Goal: Transaction & Acquisition: Purchase product/service

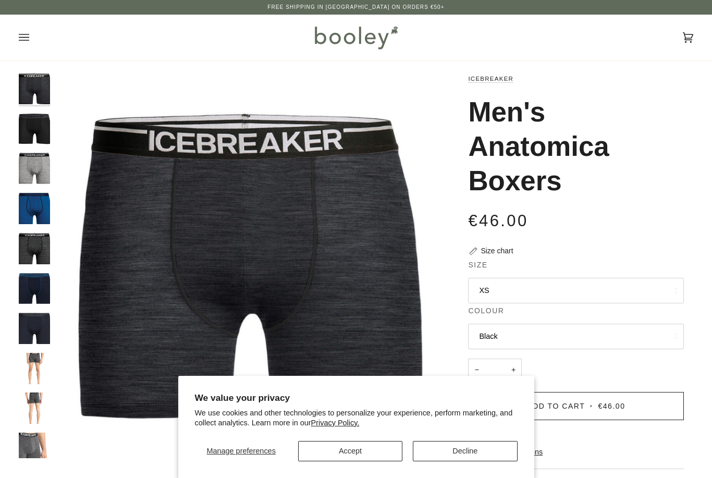
click at [23, 48] on button "Open menu" at bounding box center [34, 38] width 31 height 46
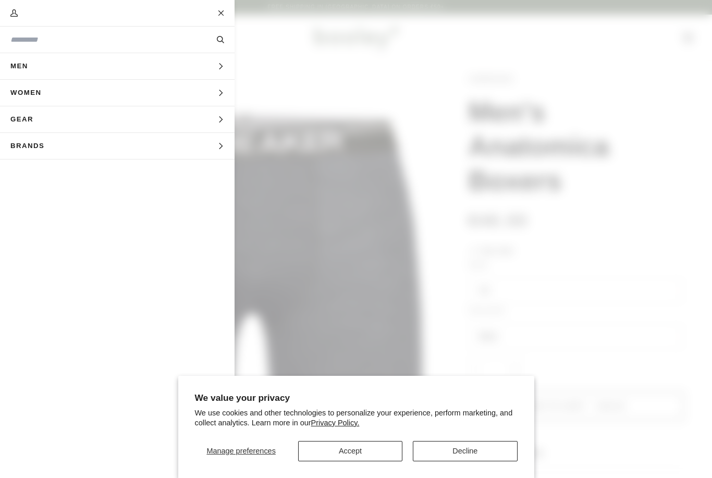
scroll to position [20, 0]
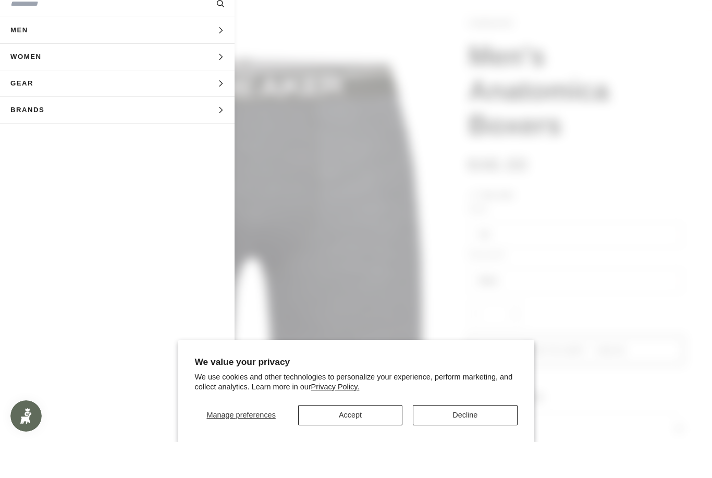
click at [28, 53] on span "Men" at bounding box center [23, 66] width 46 height 26
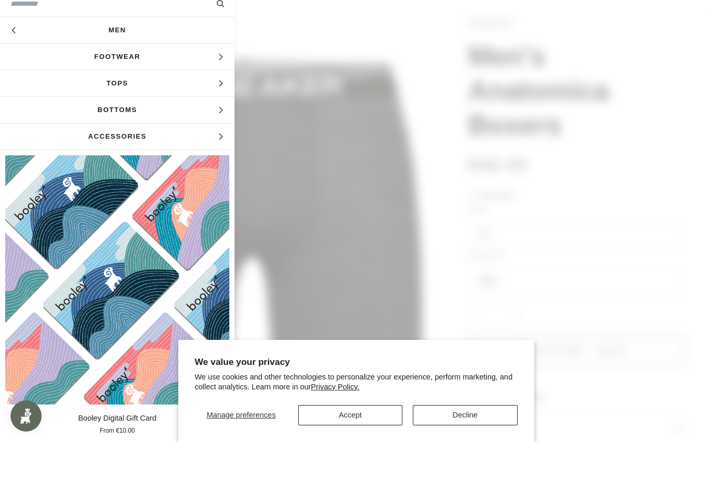
scroll to position [56, 0]
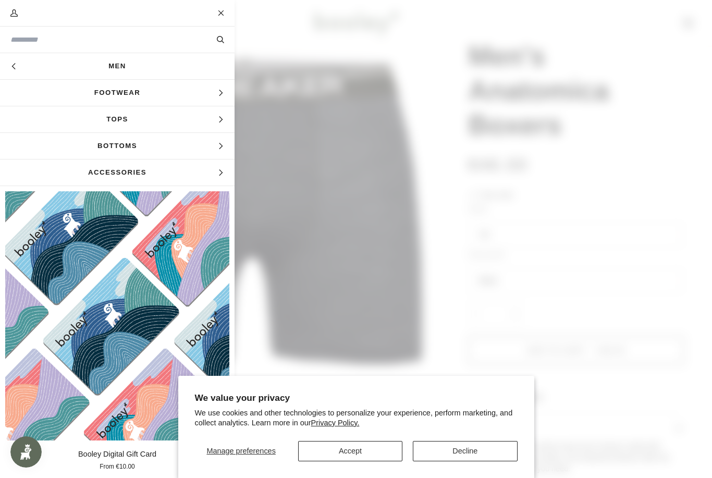
click at [230, 13] on button "Close" at bounding box center [221, 13] width 26 height 26
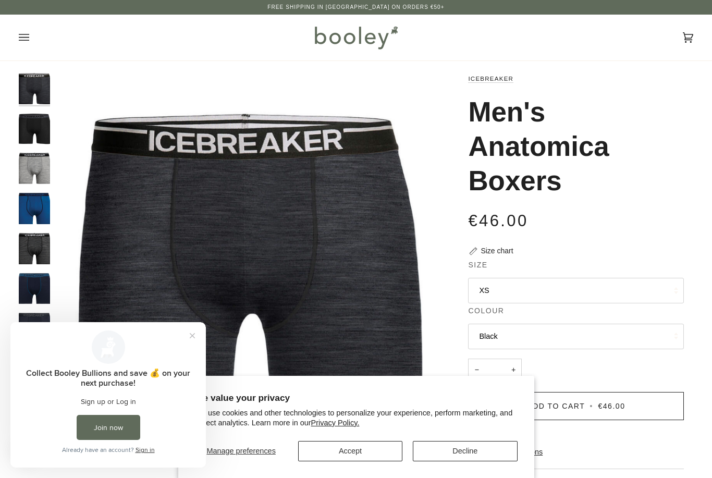
scroll to position [0, 0]
click at [19, 42] on icon "Open menu" at bounding box center [24, 38] width 10 height 16
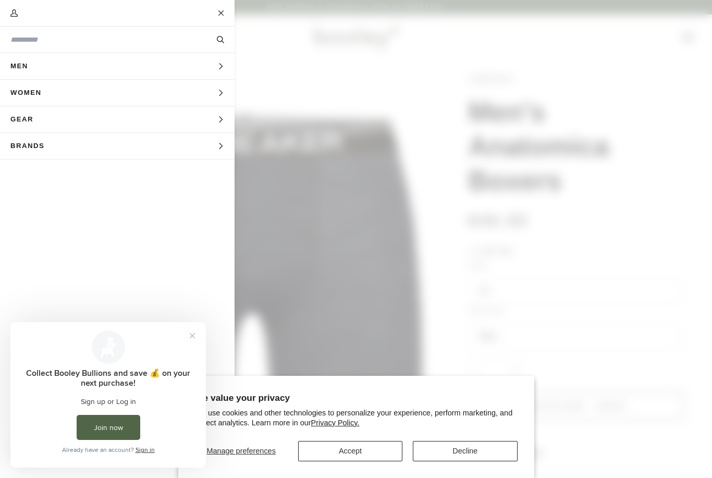
click at [128, 415] on button "Join now" at bounding box center [109, 427] width 64 height 25
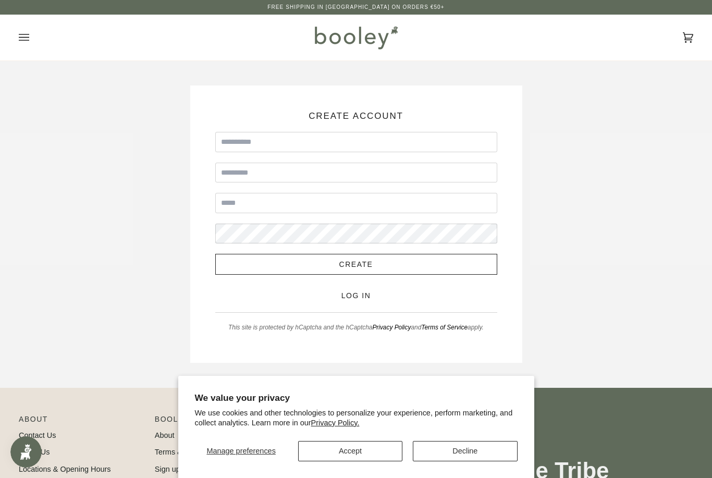
click at [280, 132] on input "First Name" at bounding box center [356, 142] width 282 height 20
click at [283, 141] on input "First Name" at bounding box center [356, 142] width 282 height 20
type input "****"
click at [249, 145] on input "****" at bounding box center [356, 142] width 282 height 20
click at [231, 150] on input "****" at bounding box center [356, 142] width 282 height 20
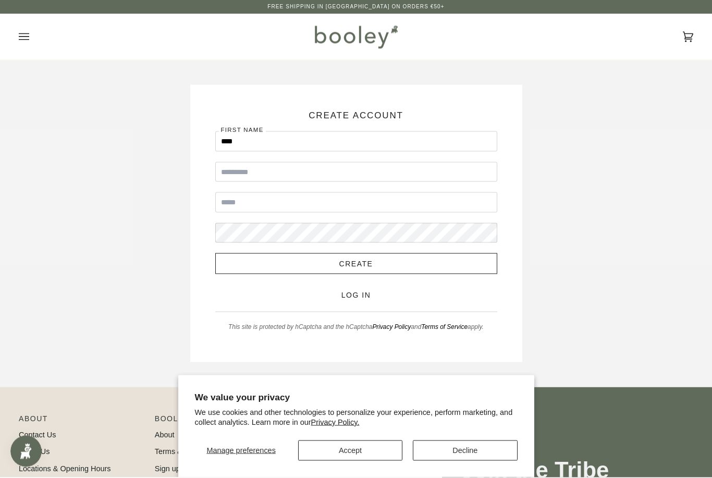
click at [342, 301] on form "First Name **** Last Name Email Password Create Log in This site is protected b…" at bounding box center [356, 232] width 282 height 201
click at [345, 294] on link "Log in" at bounding box center [356, 294] width 30 height 8
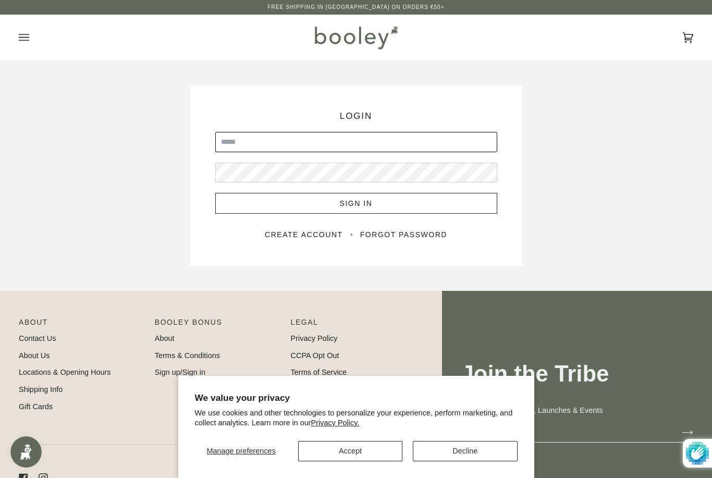
type input "**********"
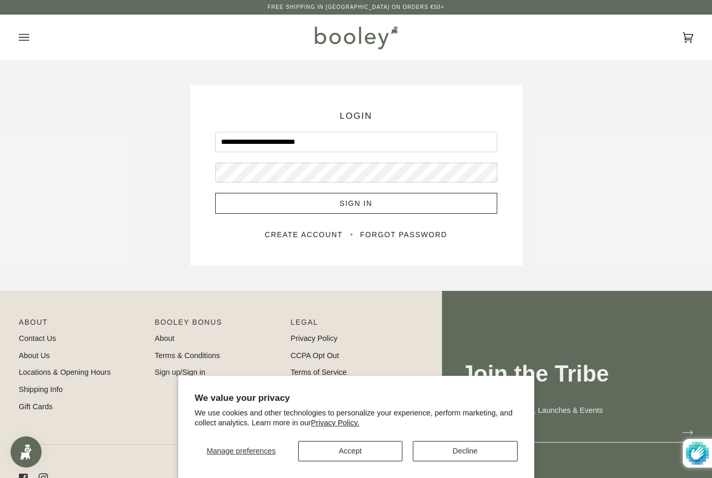
click at [356, 203] on button "Sign In" at bounding box center [356, 203] width 282 height 21
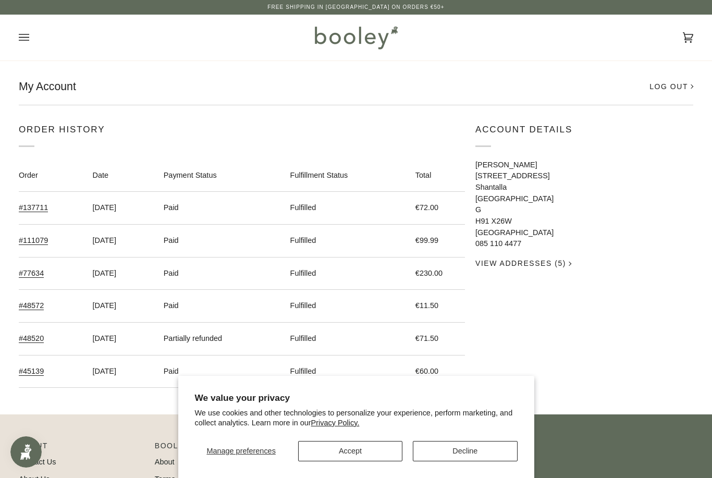
click at [460, 459] on button "Decline" at bounding box center [465, 451] width 104 height 20
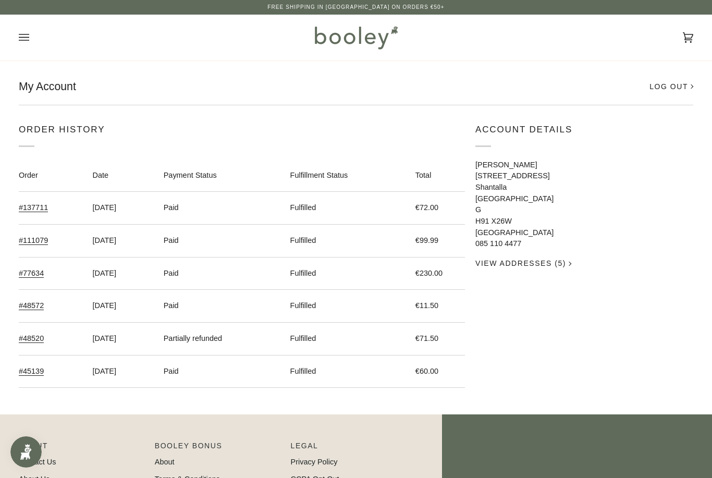
click at [35, 38] on button "Open menu" at bounding box center [34, 38] width 31 height 46
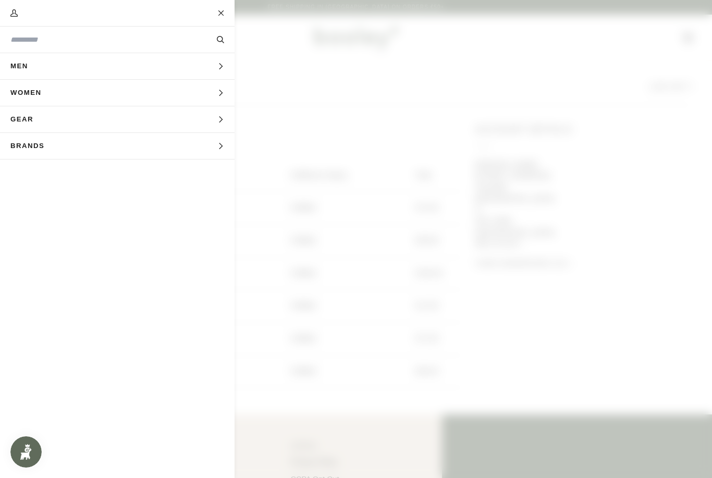
click at [68, 73] on button "Men Expand menu" at bounding box center [117, 66] width 234 height 27
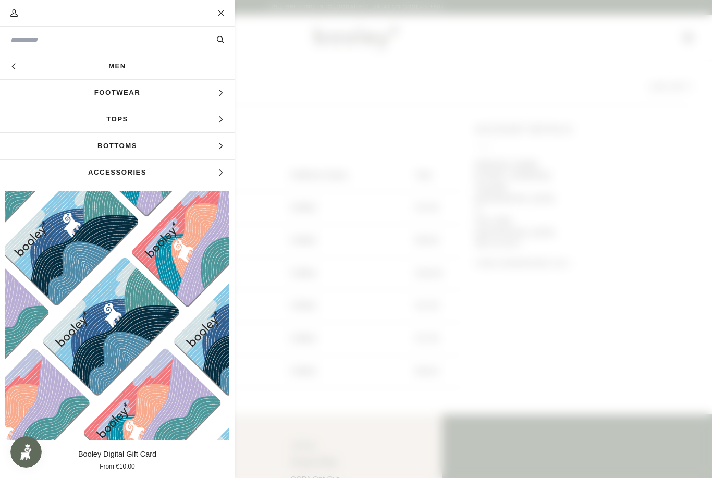
click at [6, 67] on button "Hide menu" at bounding box center [13, 66] width 26 height 26
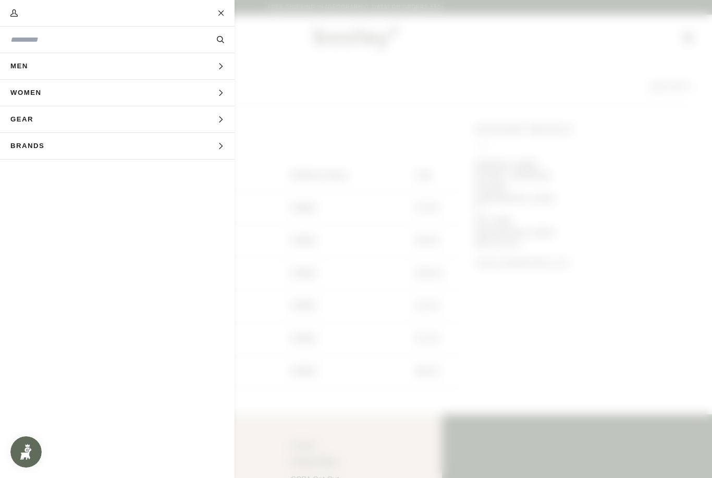
click at [17, 70] on span "Men" at bounding box center [23, 66] width 46 height 26
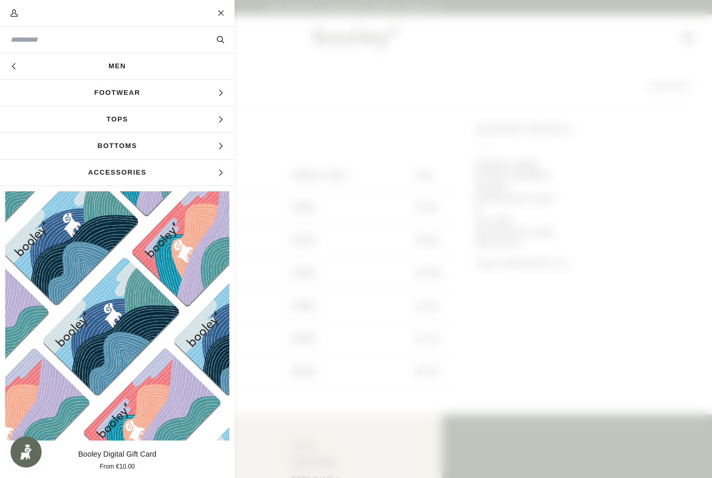
click at [109, 91] on span "Footwear" at bounding box center [117, 93] width 234 height 26
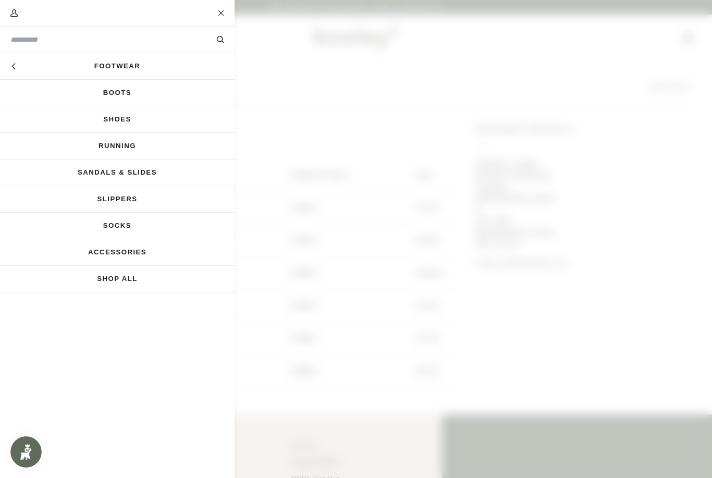
click at [117, 149] on link "Running" at bounding box center [117, 146] width 234 height 26
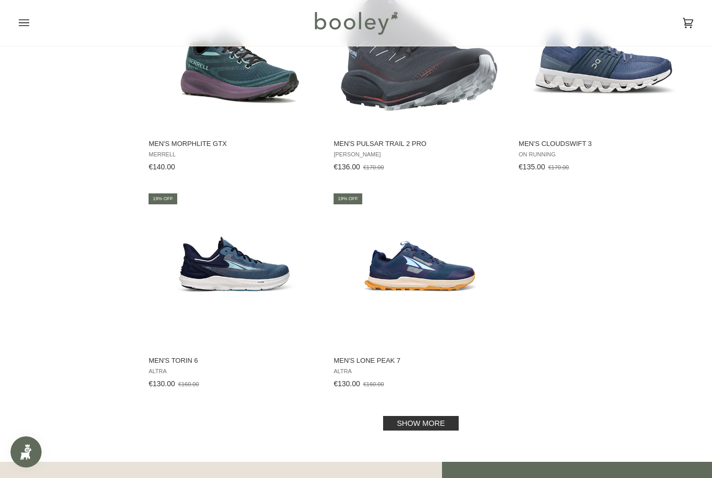
scroll to position [1287, 0]
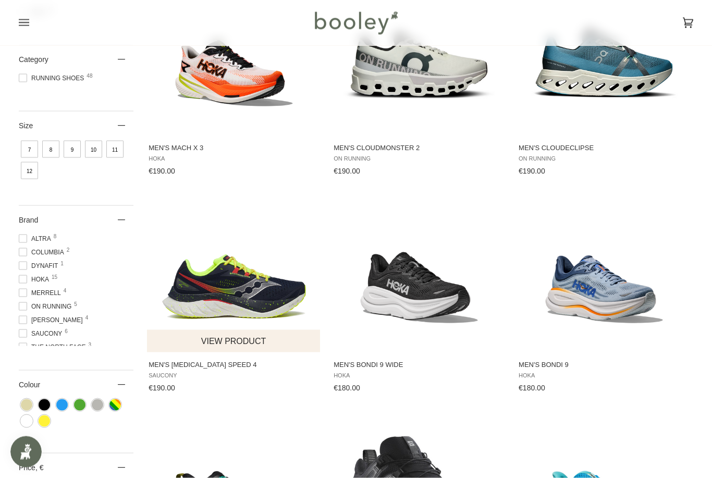
click at [241, 346] on button "View product" at bounding box center [233, 341] width 173 height 22
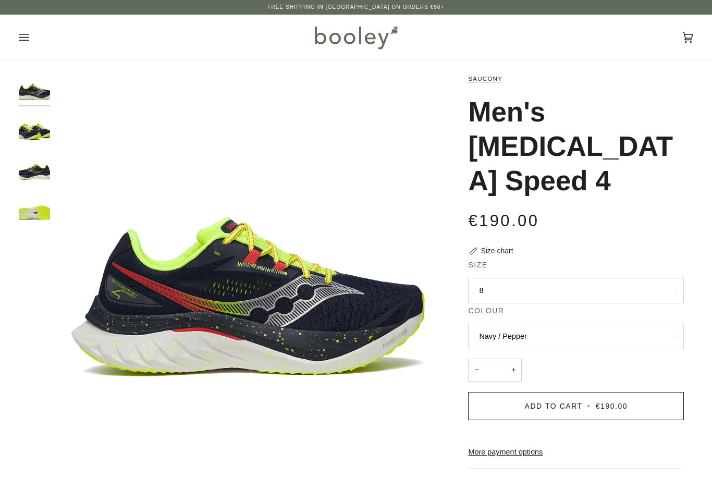
click at [481, 284] on button "8" at bounding box center [576, 291] width 216 height 26
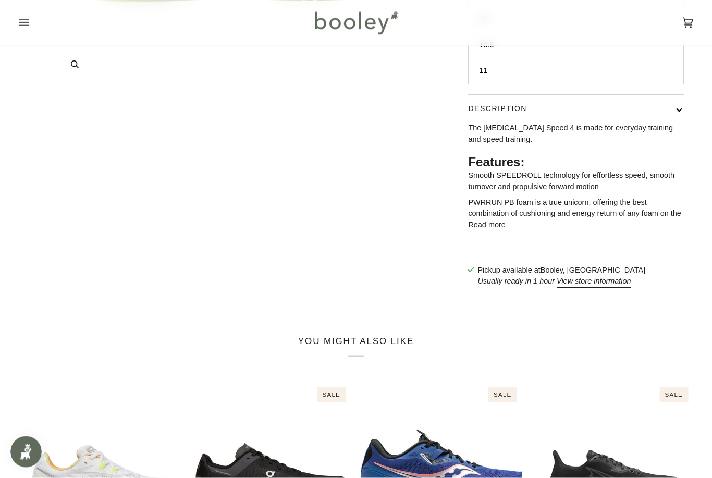
scroll to position [374, 0]
click at [240, 369] on div "You might also like Related products Recently viewed See all See all 1 2 3 4 Qu…" at bounding box center [356, 463] width 674 height 257
click at [483, 231] on button "Read more" at bounding box center [486, 224] width 37 height 11
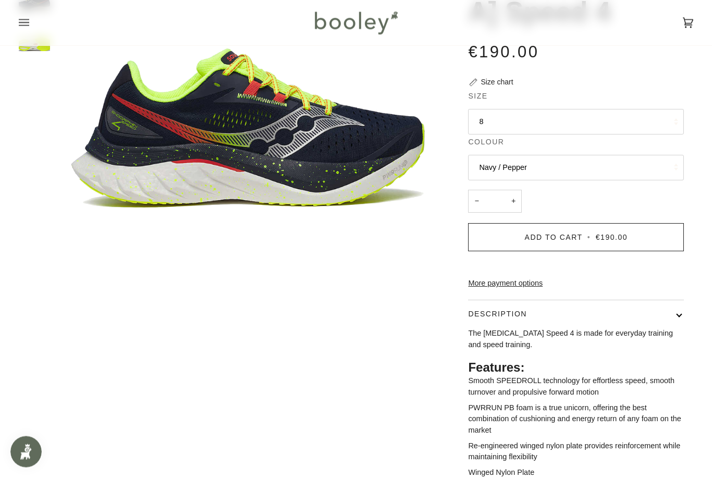
scroll to position [0, 0]
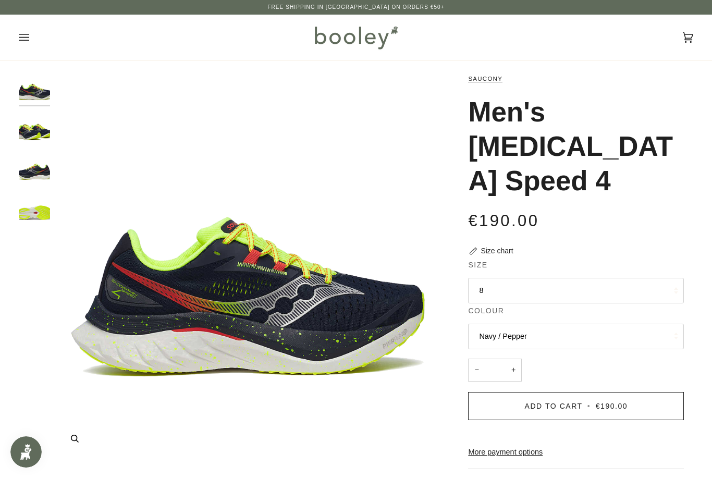
click at [398, 292] on img "Saucony Endorphin Speed 4 Navy / Pepper - Booley Galway" at bounding box center [247, 265] width 385 height 385
click at [28, 153] on img "Saucony Endorphin Speed 4 Navy / Pepper - Booley Galway" at bounding box center [34, 168] width 31 height 31
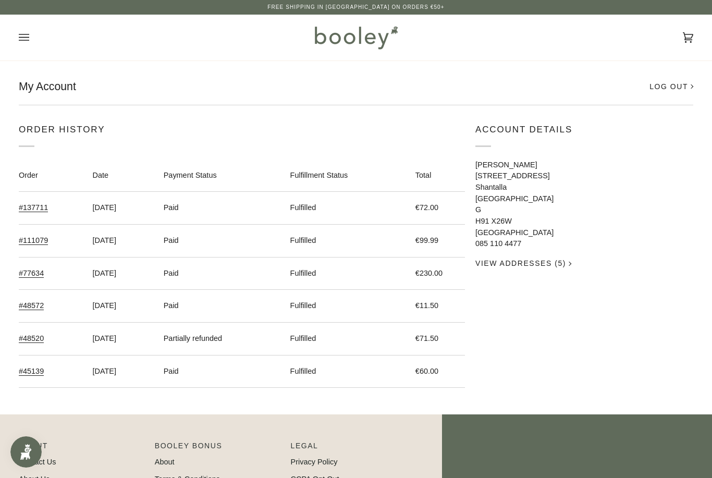
click at [11, 34] on div "Cart €0.00 (0) Men Footwear Boots Shoes Running Sandals & Slides Slippers Socks" at bounding box center [356, 38] width 712 height 46
click at [28, 38] on icon "Open menu" at bounding box center [24, 38] width 10 height 16
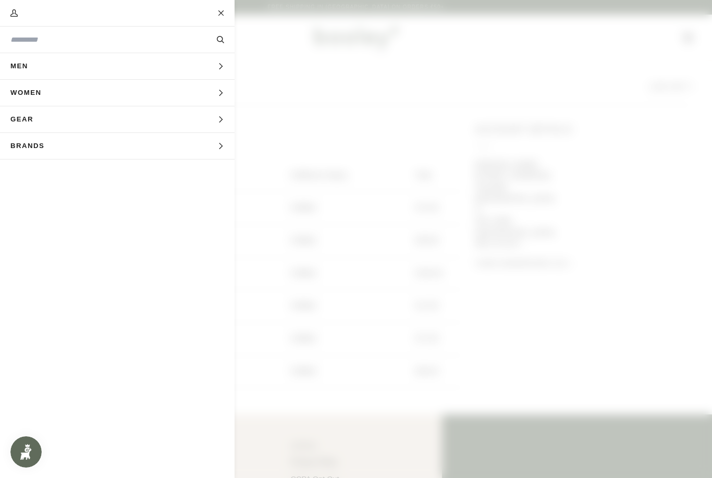
click at [72, 151] on button "Brands Expand menu" at bounding box center [117, 146] width 234 height 27
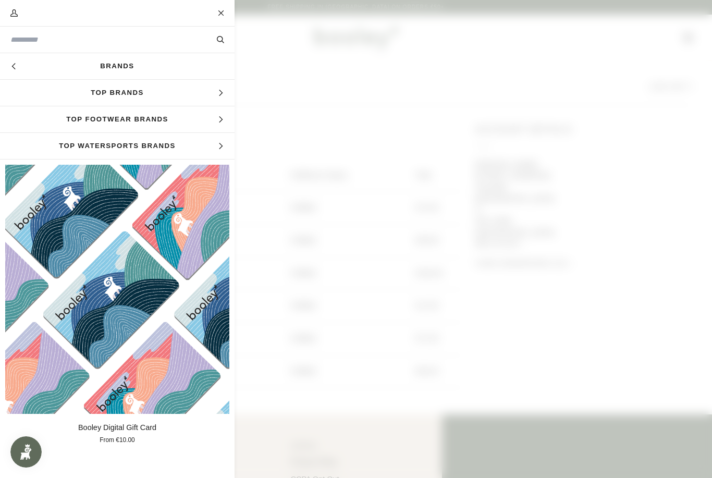
click at [122, 91] on span "Top Brands" at bounding box center [117, 93] width 234 height 26
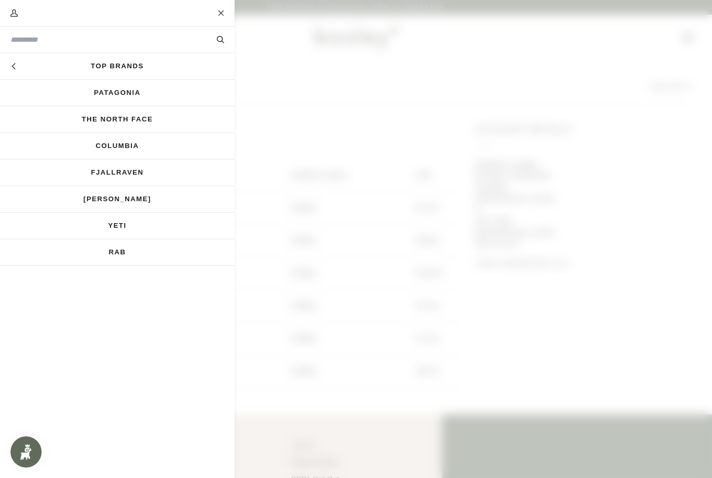
click at [116, 179] on link "Fjallraven" at bounding box center [117, 172] width 234 height 26
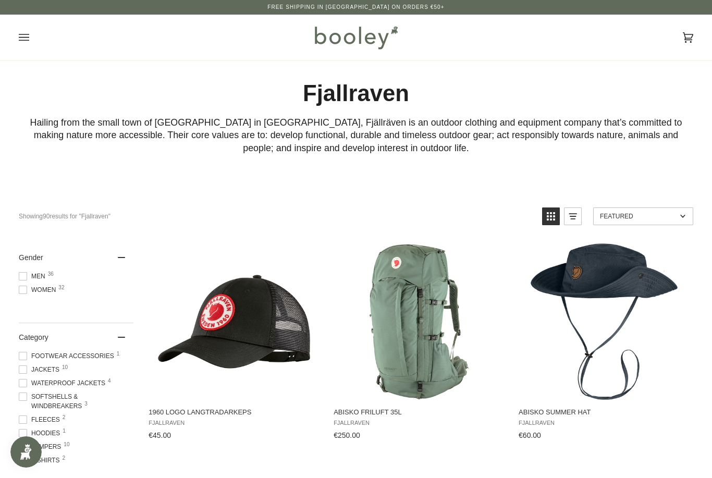
click at [38, 276] on span "Men 36" at bounding box center [34, 275] width 30 height 9
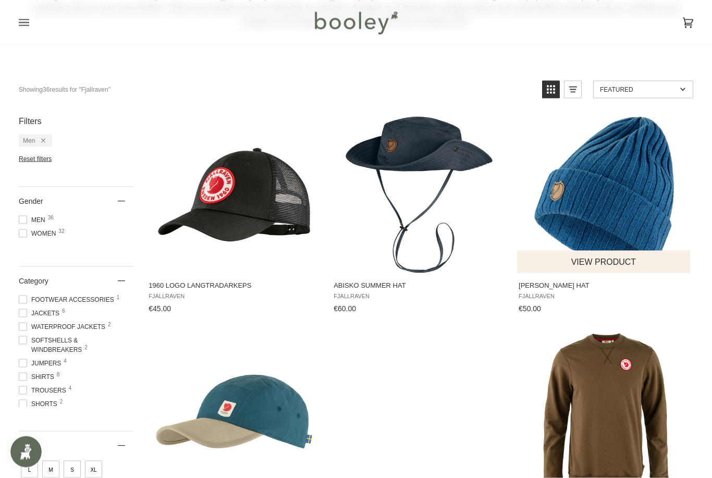
scroll to position [127, 0]
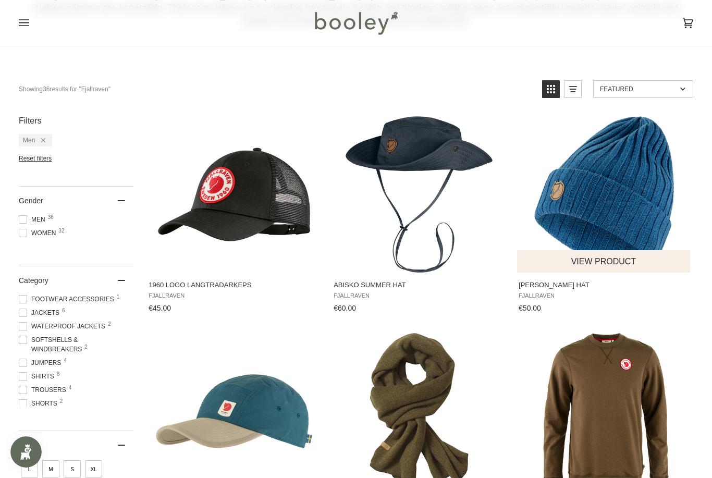
click at [634, 187] on img "Byron Hat" at bounding box center [604, 194] width 156 height 156
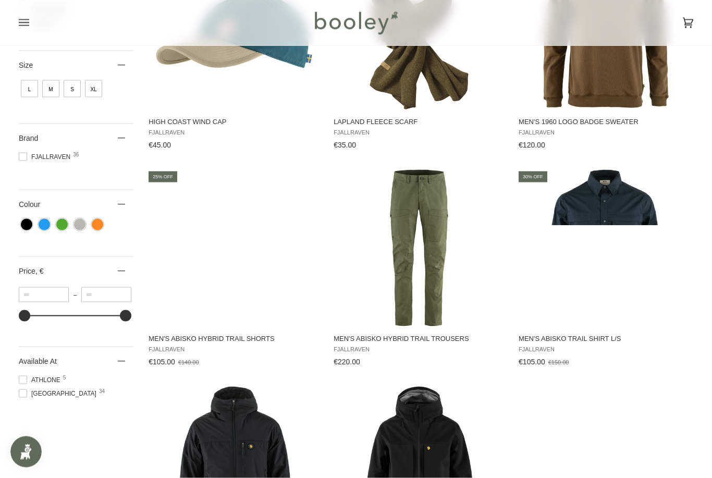
scroll to position [517, 0]
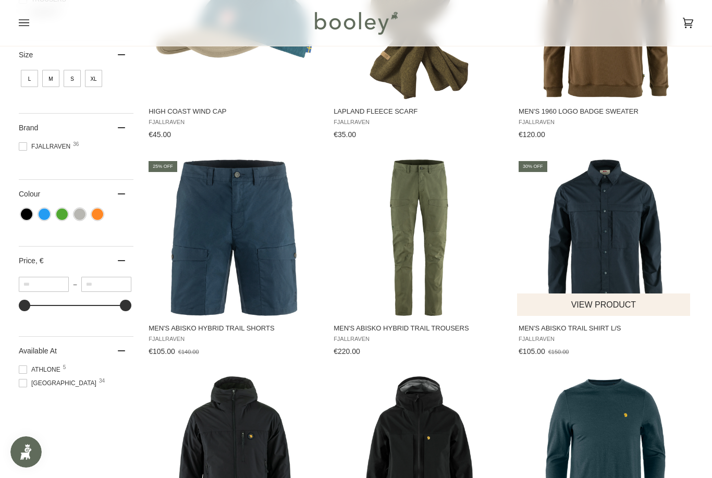
click at [570, 270] on img "Men's Abisko Trail Shirt L/S" at bounding box center [604, 237] width 156 height 156
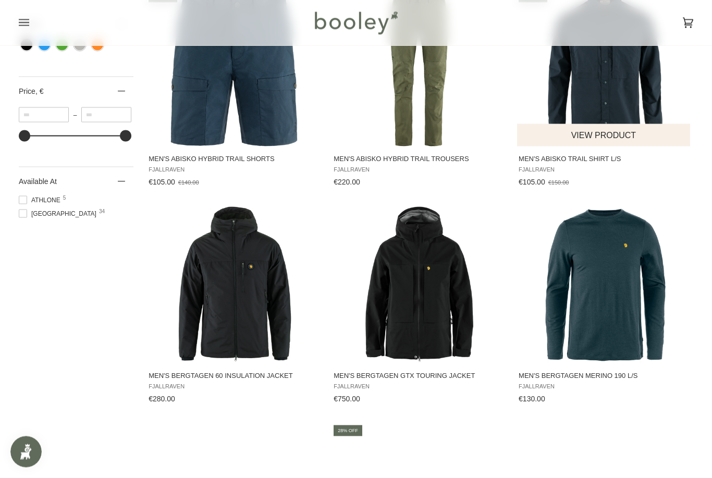
scroll to position [734, 0]
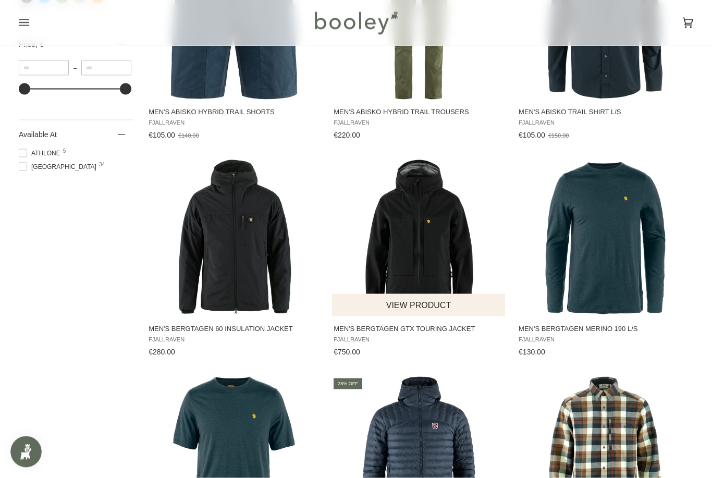
click at [406, 307] on button "View product" at bounding box center [418, 305] width 173 height 22
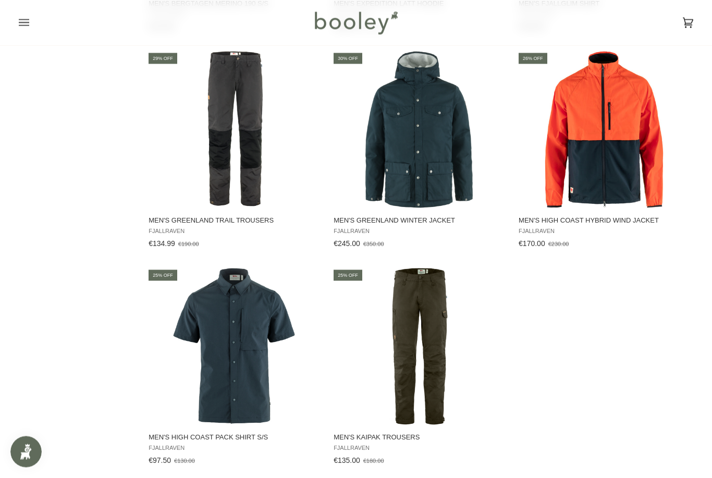
scroll to position [1276, 0]
click at [207, 207] on button "View product" at bounding box center [233, 196] width 173 height 22
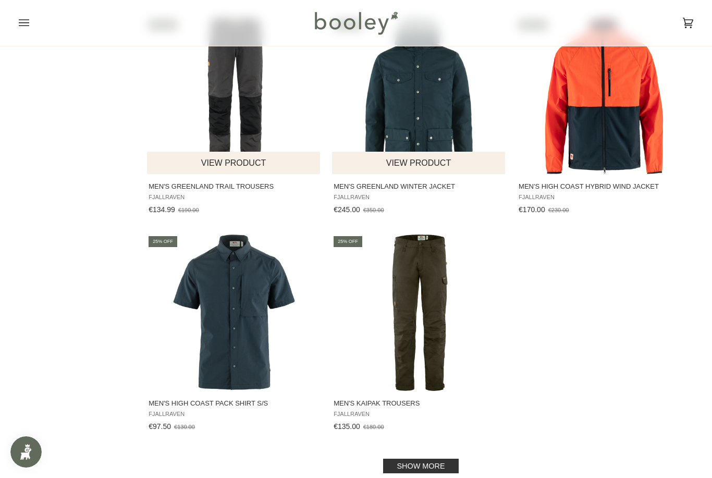
click at [367, 169] on button "View product" at bounding box center [418, 163] width 173 height 22
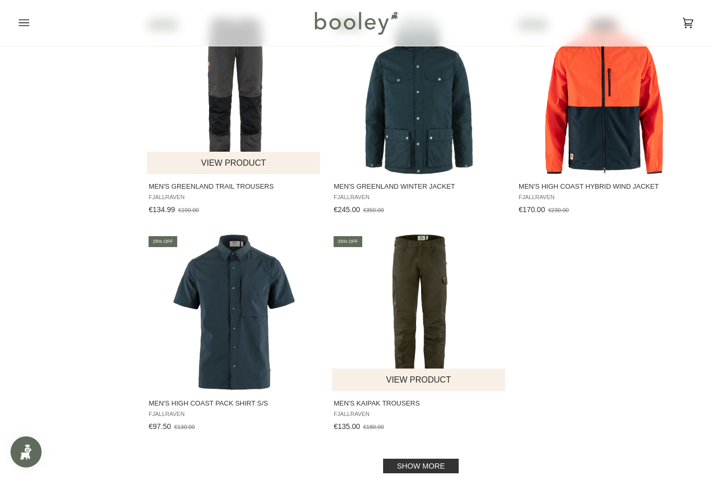
click at [410, 389] on button "View product" at bounding box center [418, 379] width 173 height 22
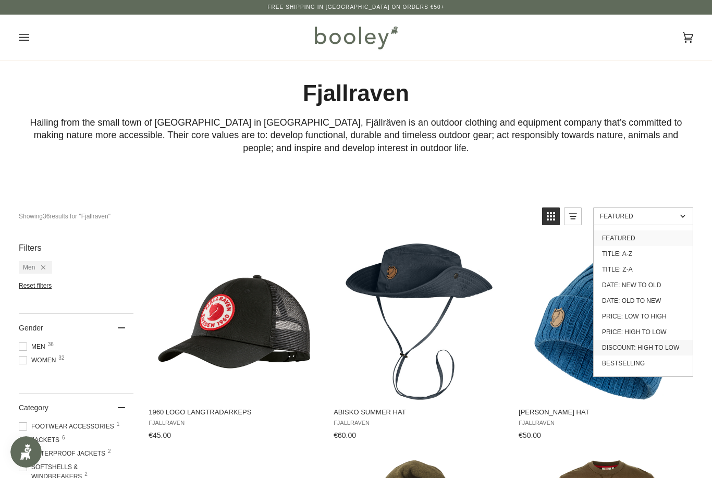
click at [619, 349] on link "Discount: High to Low" at bounding box center [642, 348] width 99 height 16
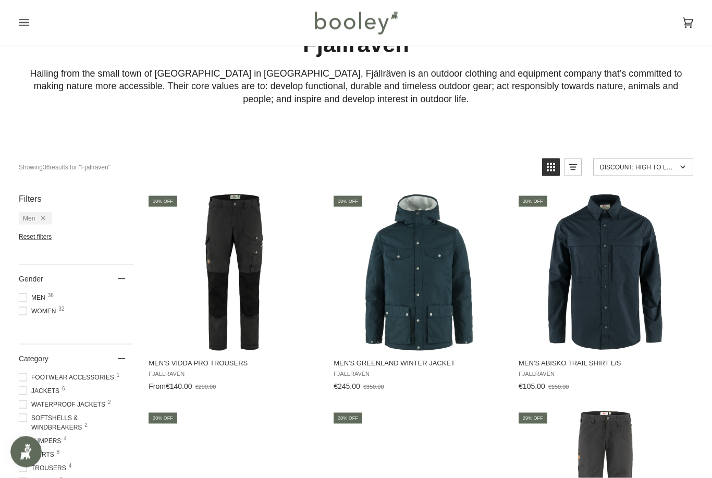
scroll to position [49, 0]
click at [182, 348] on button "View product" at bounding box center [233, 339] width 173 height 22
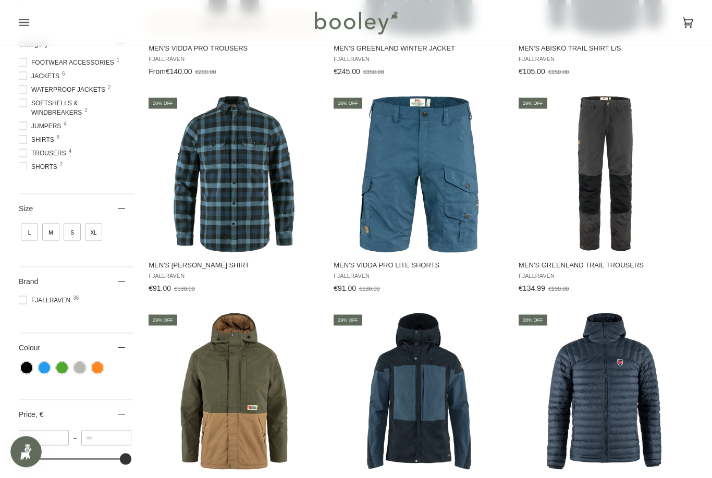
scroll to position [364, 0]
click at [387, 262] on span "Men's Vidda Pro Lite Shorts" at bounding box center [418, 264] width 171 height 9
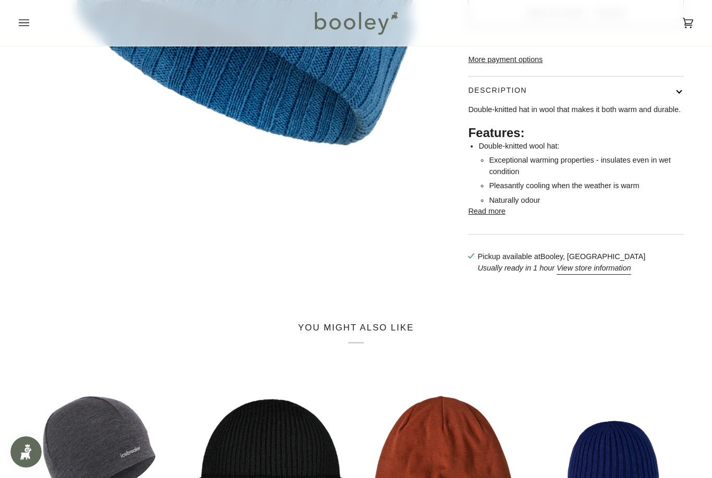
scroll to position [313, 0]
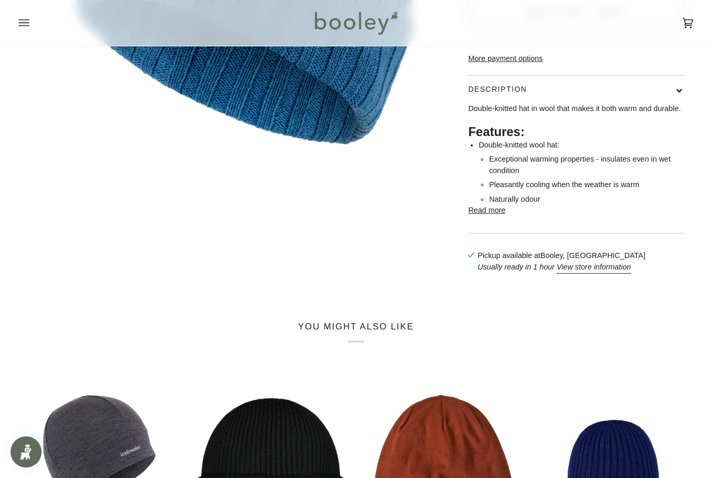
click at [501, 205] on button "Read more" at bounding box center [486, 210] width 37 height 11
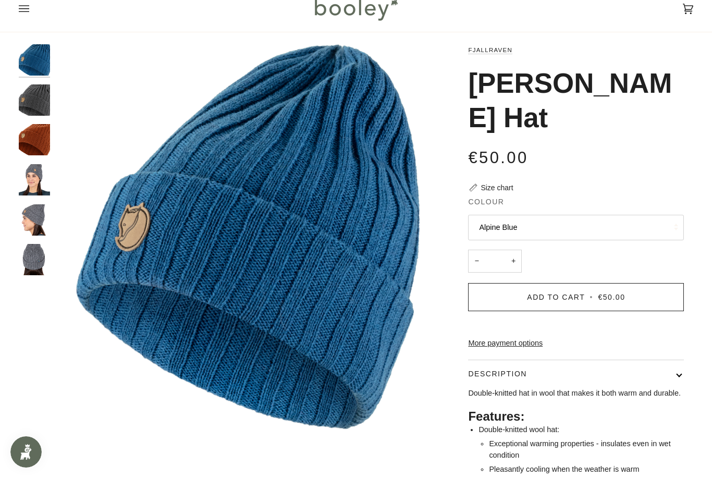
scroll to position [0, 0]
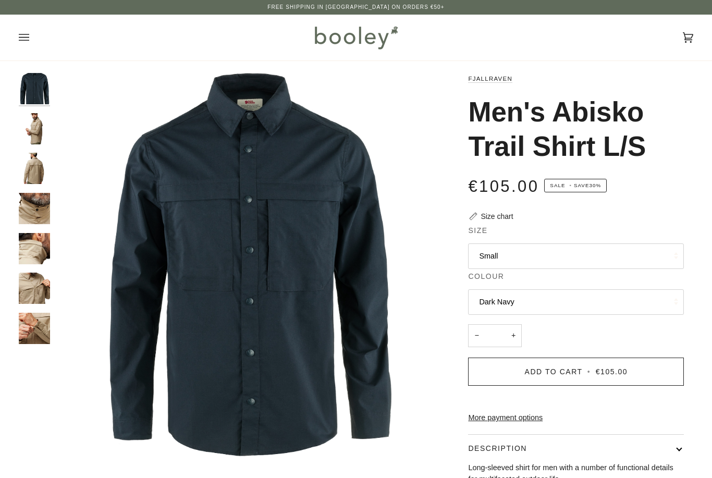
click at [501, 250] on button "Small" at bounding box center [576, 256] width 216 height 26
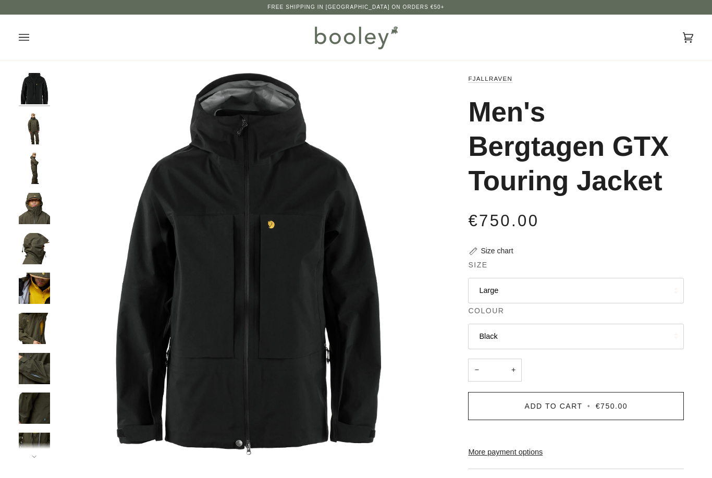
click at [45, 141] on img "Fjallraven Men's Bergtagen GTX Touring Jacket - Booley Galway" at bounding box center [34, 128] width 31 height 31
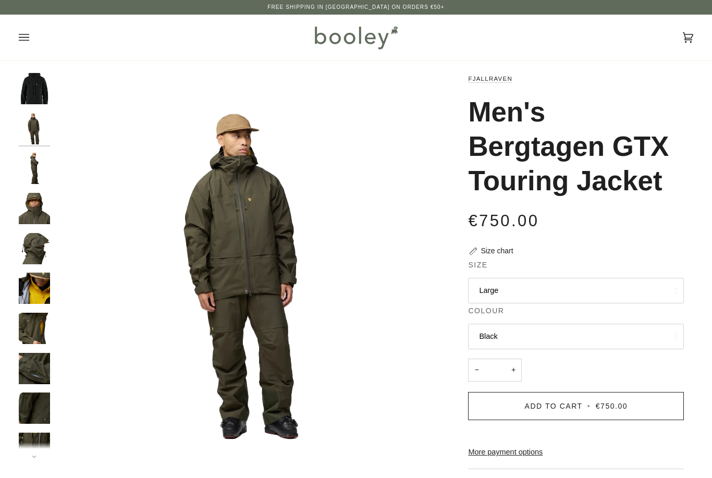
click at [27, 135] on img "Fjallraven Men's Bergtagen GTX Touring Jacket - Booley Galway" at bounding box center [34, 128] width 31 height 31
click at [28, 169] on img "Fjallraven Men's Bergtagen GTX Touring Jacket - Booley Galway" at bounding box center [34, 168] width 31 height 31
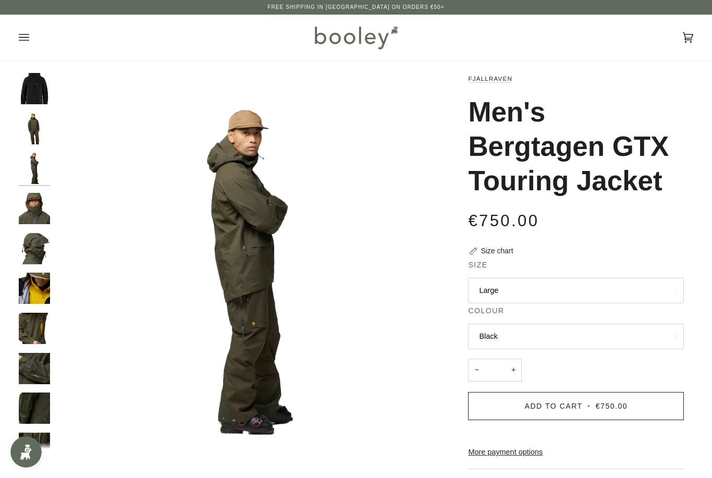
click at [42, 216] on img "Fjallraven Men's Bergtagen GTX Touring Jacket - Booley Galway" at bounding box center [34, 208] width 31 height 31
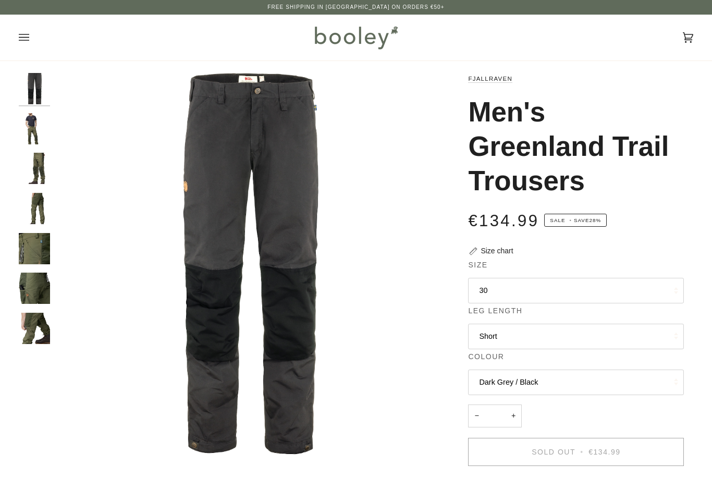
click at [489, 283] on button "30" at bounding box center [576, 291] width 216 height 26
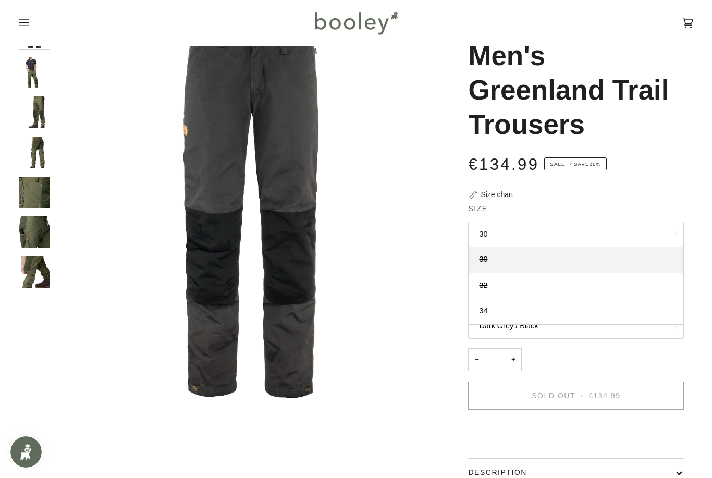
scroll to position [36, 0]
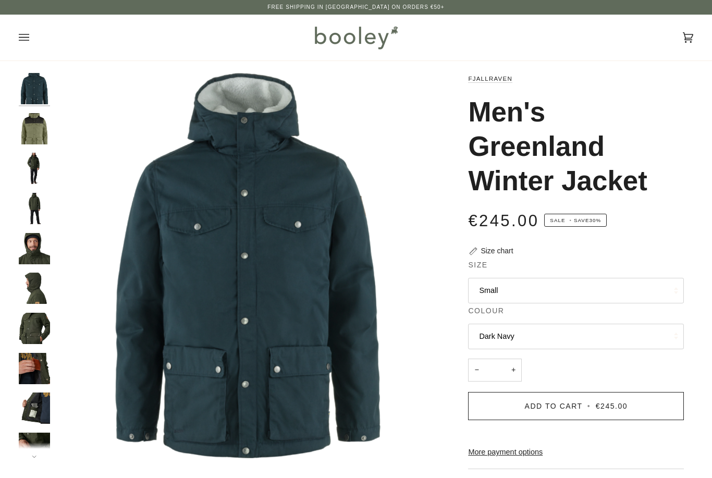
click at [499, 283] on button "Small" at bounding box center [576, 291] width 216 height 26
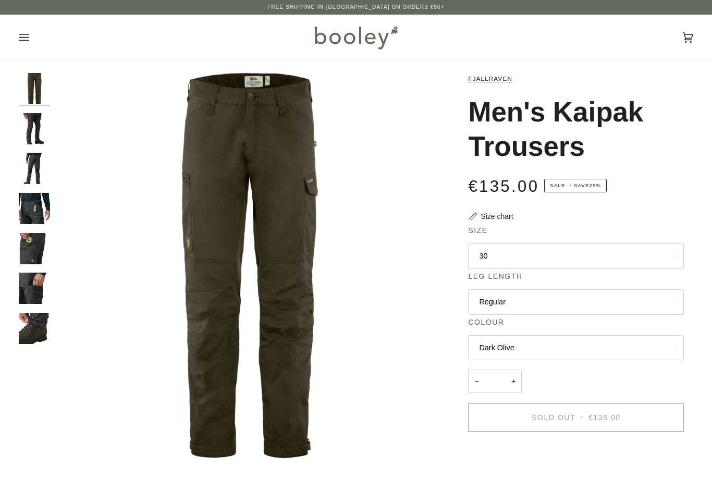
click at [488, 244] on button "30" at bounding box center [576, 256] width 216 height 26
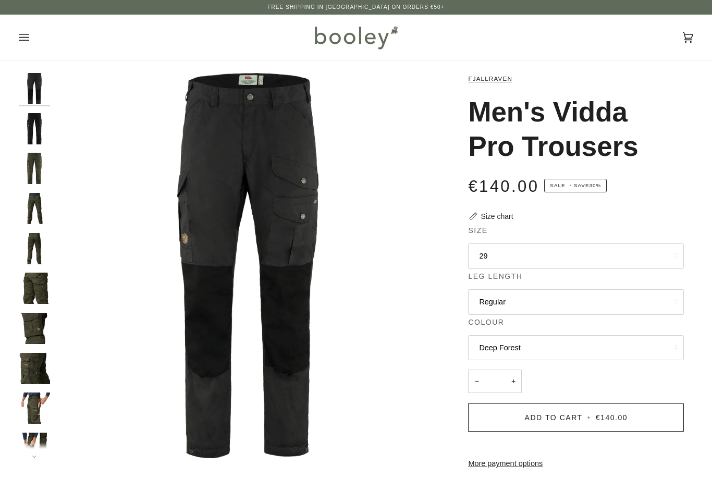
click at [497, 250] on button "29" at bounding box center [576, 256] width 216 height 26
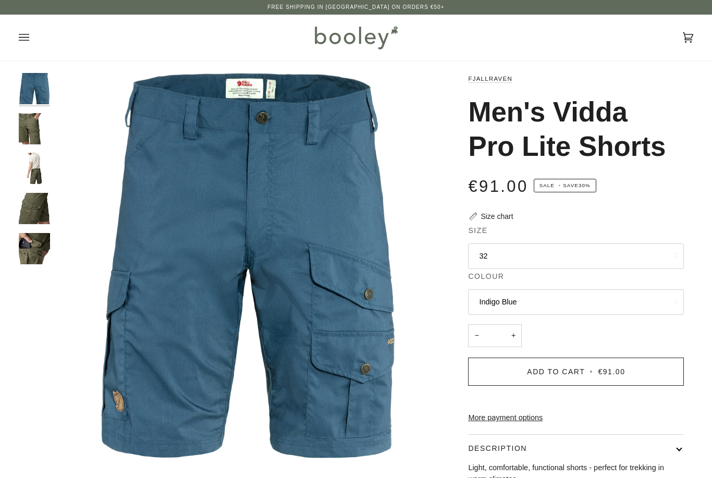
click at [484, 243] on button "32" at bounding box center [576, 256] width 216 height 26
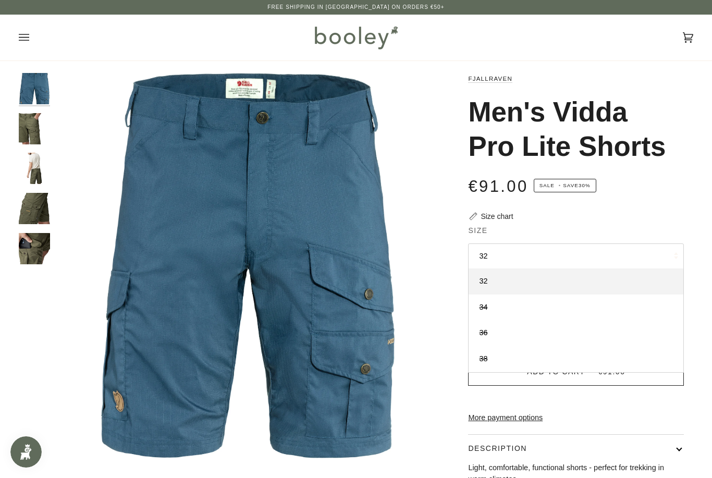
click at [28, 33] on icon "Open menu" at bounding box center [24, 38] width 10 height 16
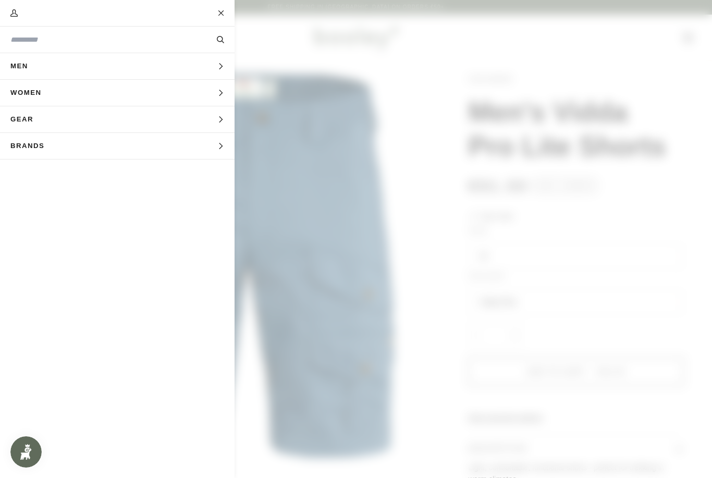
click at [28, 147] on span "Brands" at bounding box center [31, 146] width 62 height 26
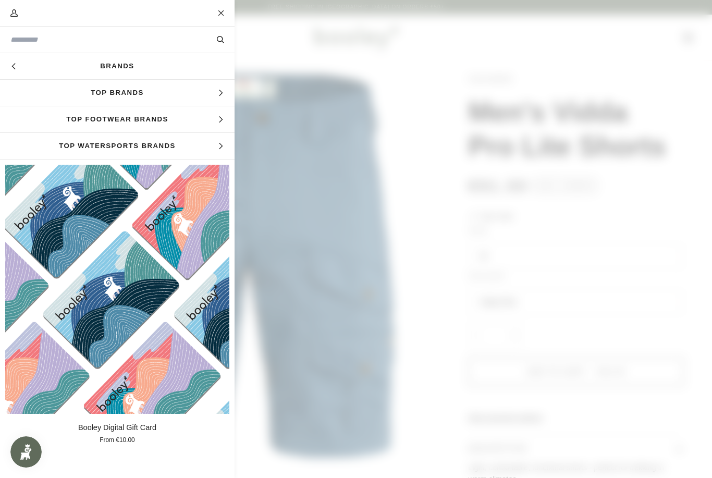
click at [119, 61] on link "Brands" at bounding box center [117, 66] width 234 height 26
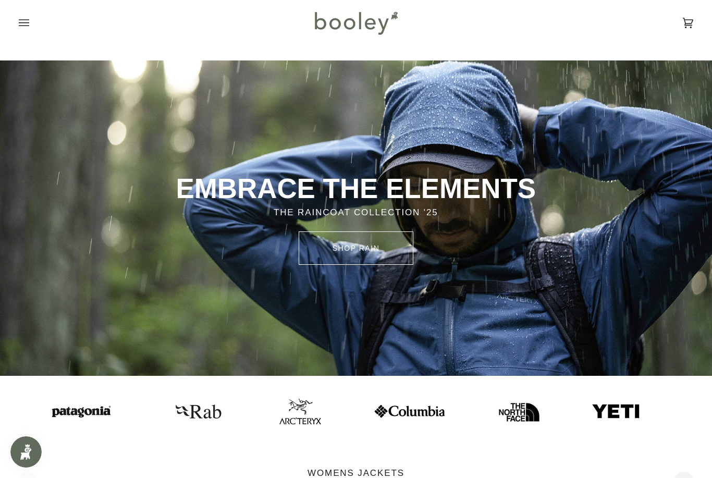
scroll to position [116, 0]
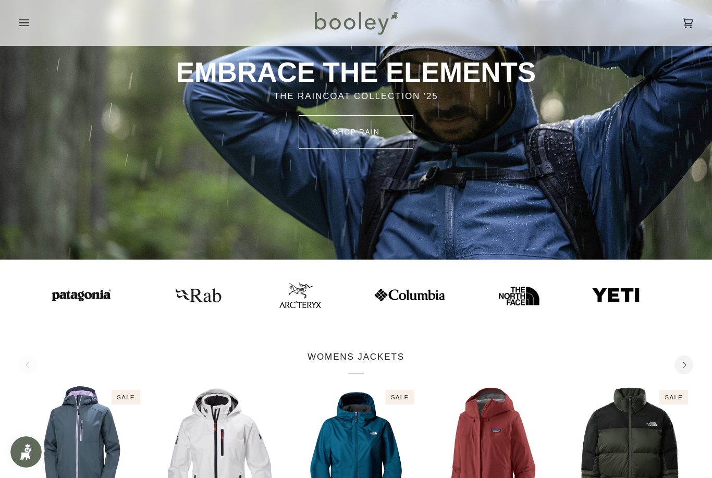
click at [279, 292] on img at bounding box center [300, 295] width 42 height 26
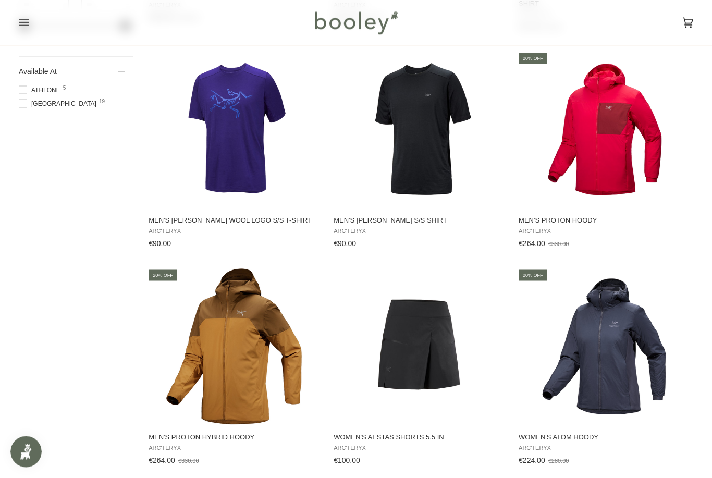
scroll to position [876, 0]
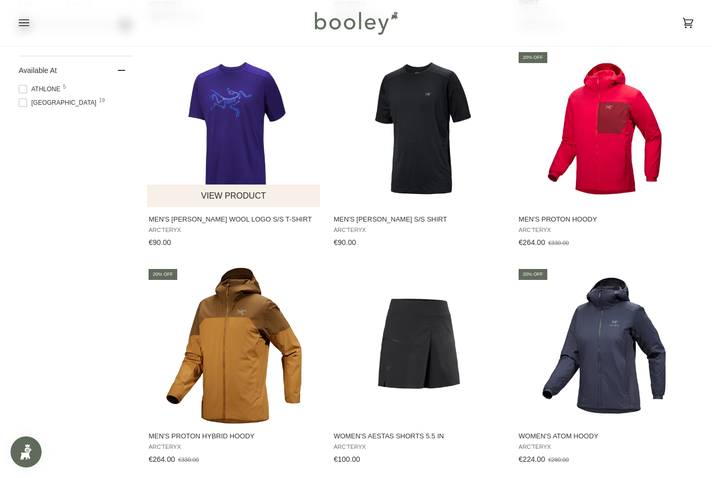
click at [211, 227] on span "Arc'teryx" at bounding box center [233, 230] width 171 height 7
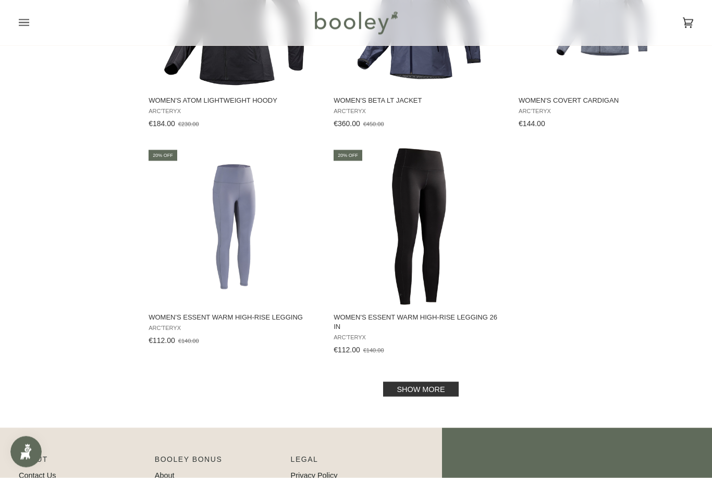
scroll to position [1429, 0]
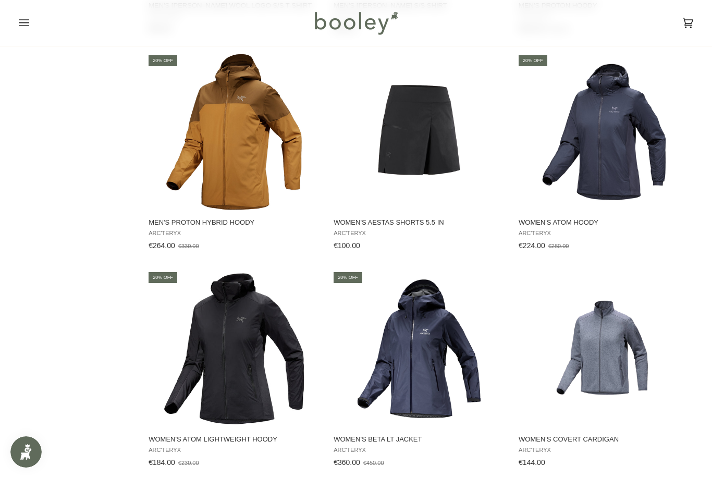
scroll to position [1100, 0]
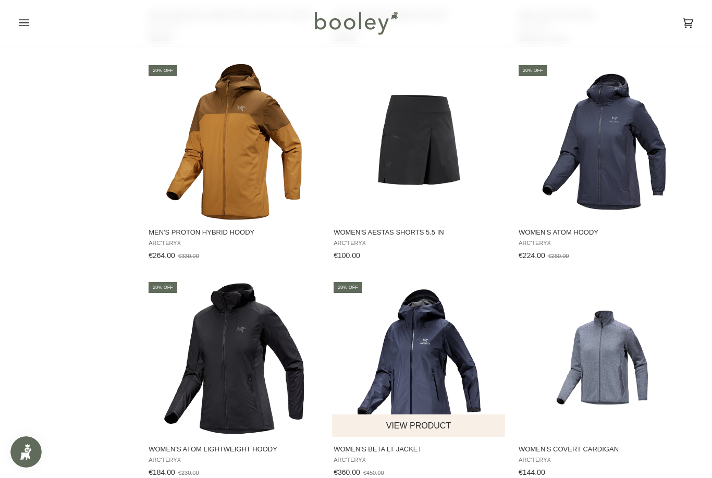
click at [356, 326] on img "Women's Beta LT Jacket" at bounding box center [419, 358] width 156 height 156
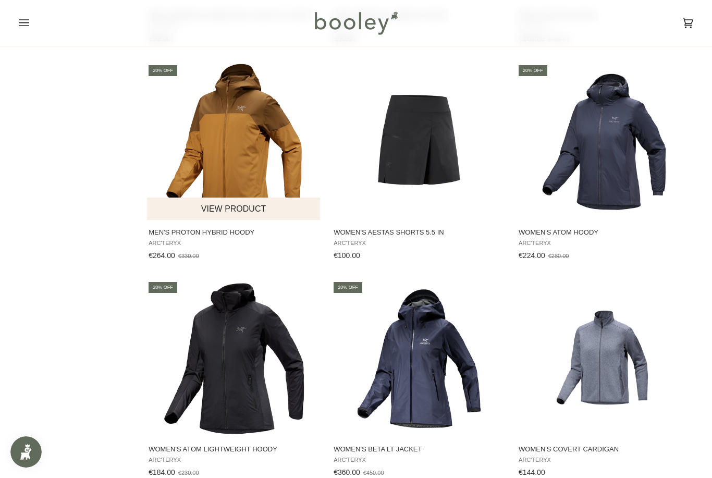
click at [224, 202] on button "View product" at bounding box center [233, 208] width 173 height 22
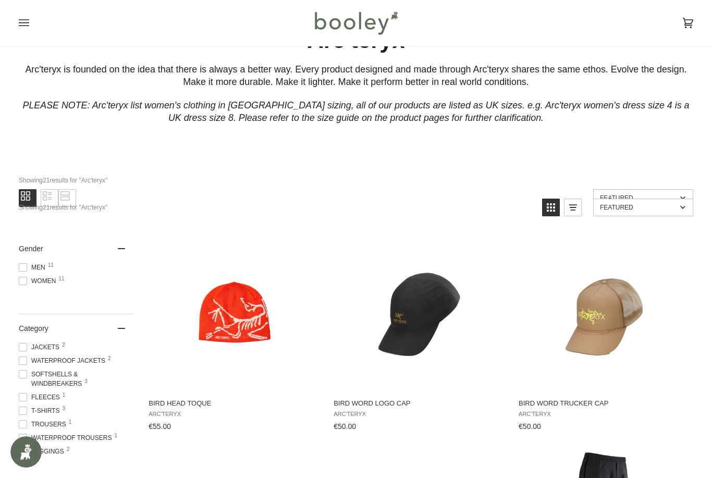
scroll to position [0, 0]
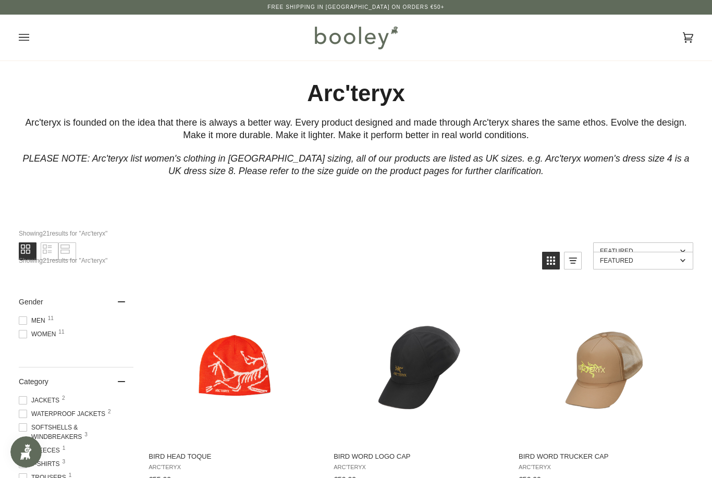
click at [26, 37] on icon "Open menu" at bounding box center [24, 37] width 10 height 7
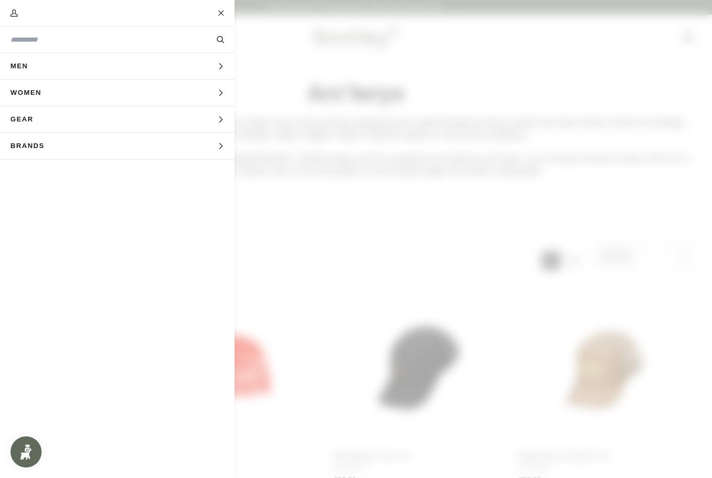
click at [106, 155] on button "Brands Expand menu" at bounding box center [117, 146] width 234 height 27
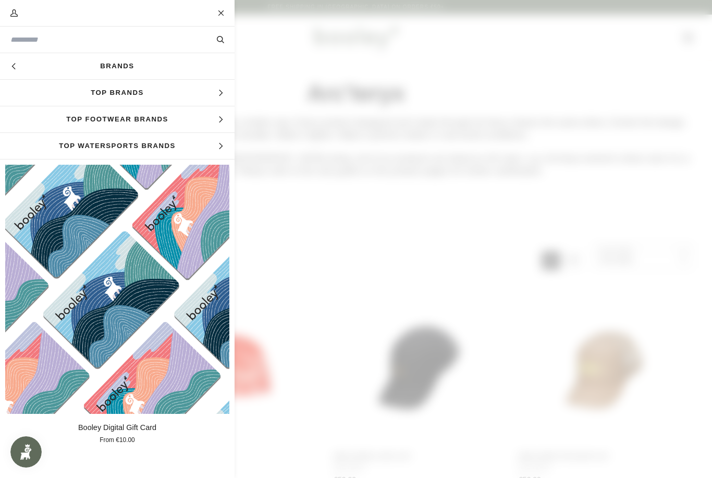
click at [126, 69] on link "Brands" at bounding box center [117, 66] width 234 height 26
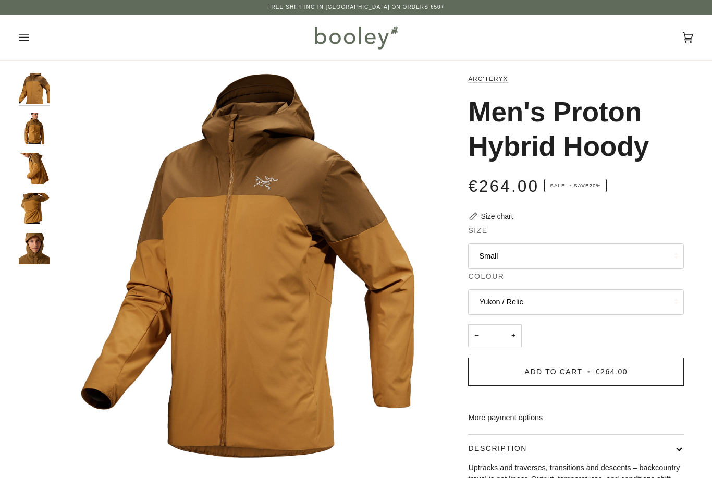
click at [495, 250] on button "Small" at bounding box center [576, 256] width 216 height 26
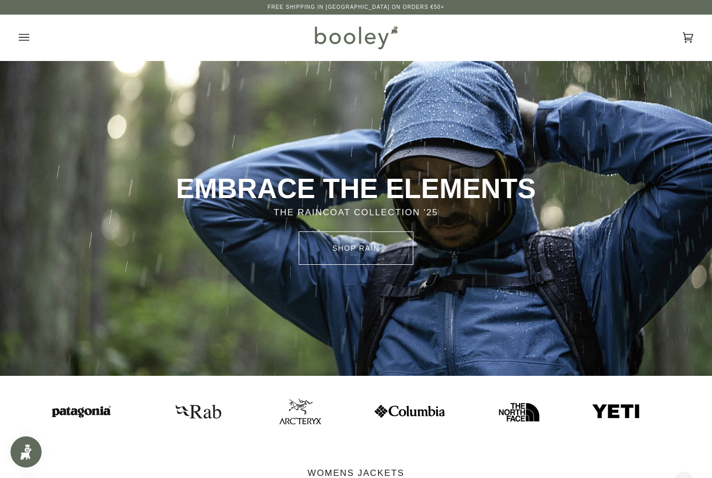
click at [16, 44] on div "Cart €0.00 (0) Men Footwear Boots Shoes Running Sandals & Slides Slippers Socks" at bounding box center [356, 38] width 712 height 46
click at [28, 42] on icon "Open menu" at bounding box center [24, 38] width 10 height 16
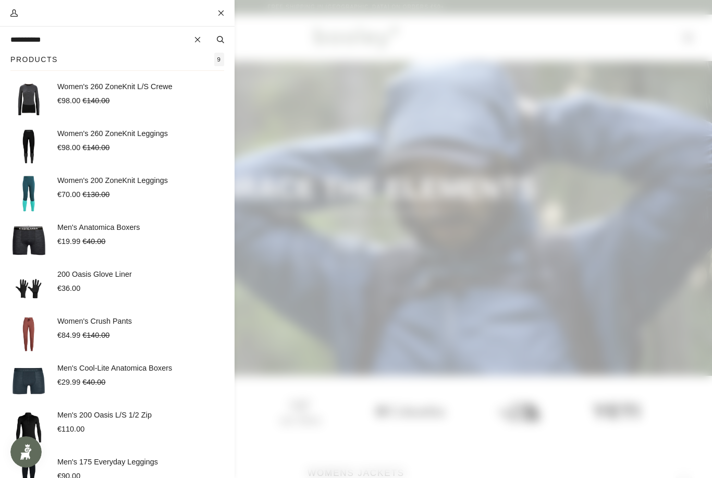
type input "**********"
click at [220, 40] on button "Search" at bounding box center [220, 39] width 28 height 11
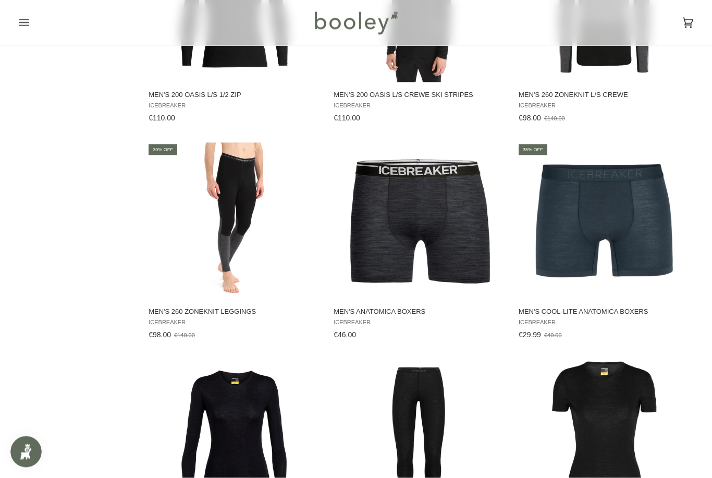
scroll to position [950, 0]
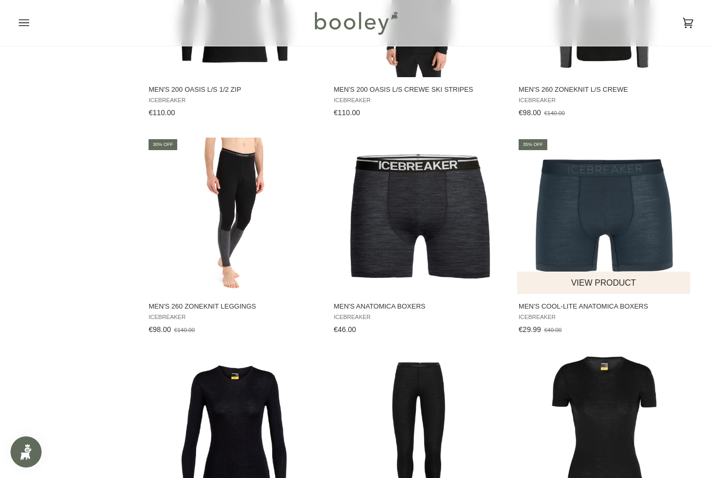
click at [556, 242] on img "Men's Cool-Lite Anatomica Boxers" at bounding box center [604, 216] width 156 height 156
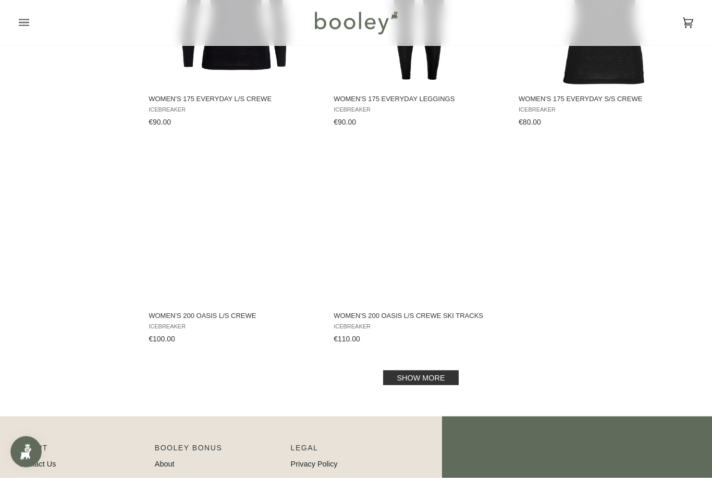
scroll to position [1375, 0]
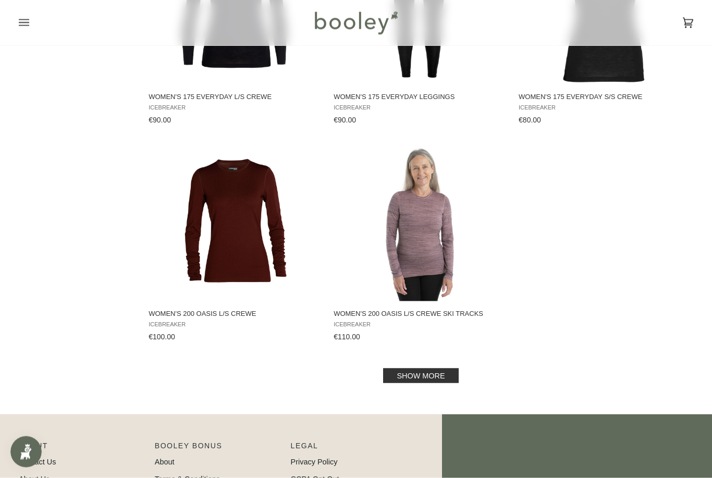
click at [434, 382] on link "Show more" at bounding box center [420, 375] width 75 height 15
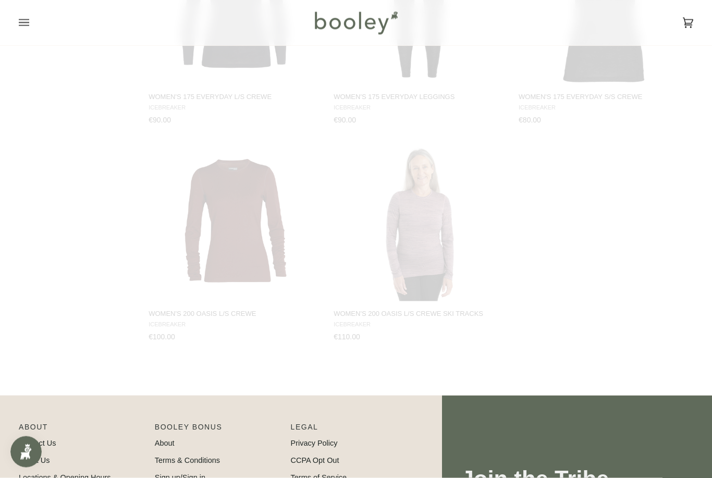
scroll to position [1377, 0]
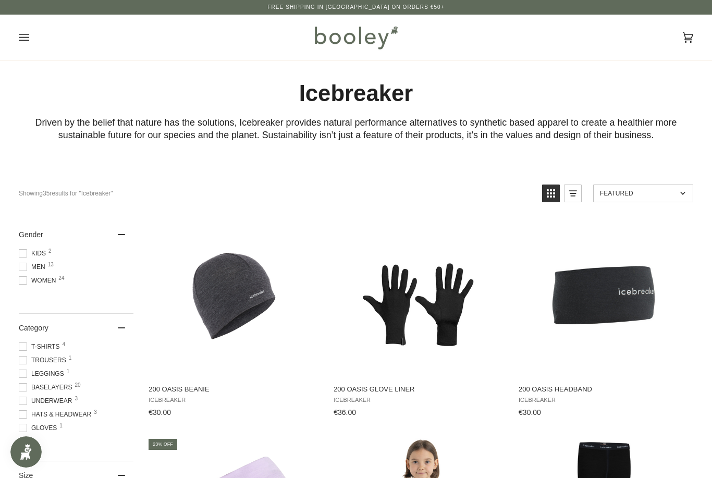
click at [23, 267] on span at bounding box center [23, 267] width 8 height 8
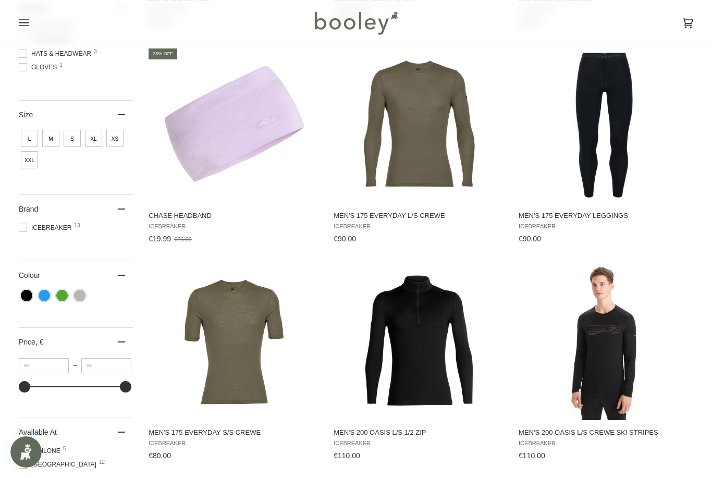
scroll to position [488, 0]
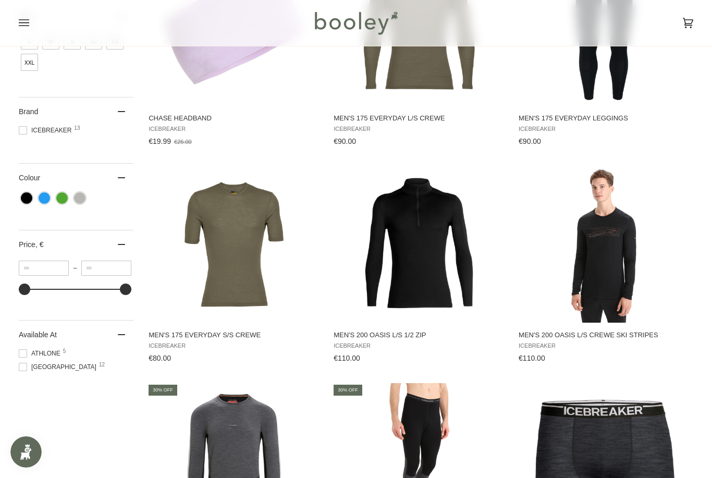
click at [290, 439] on img "Men's 260 ZoneKnit L/S Crewe" at bounding box center [234, 461] width 156 height 156
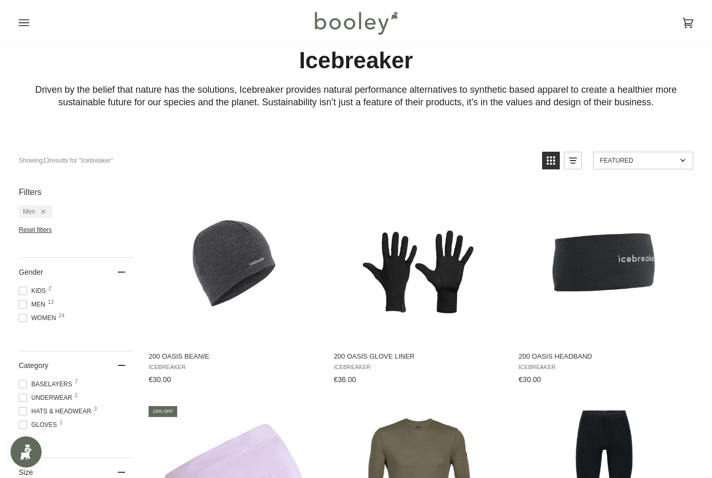
scroll to position [0, 0]
